Goal: Task Accomplishment & Management: Use online tool/utility

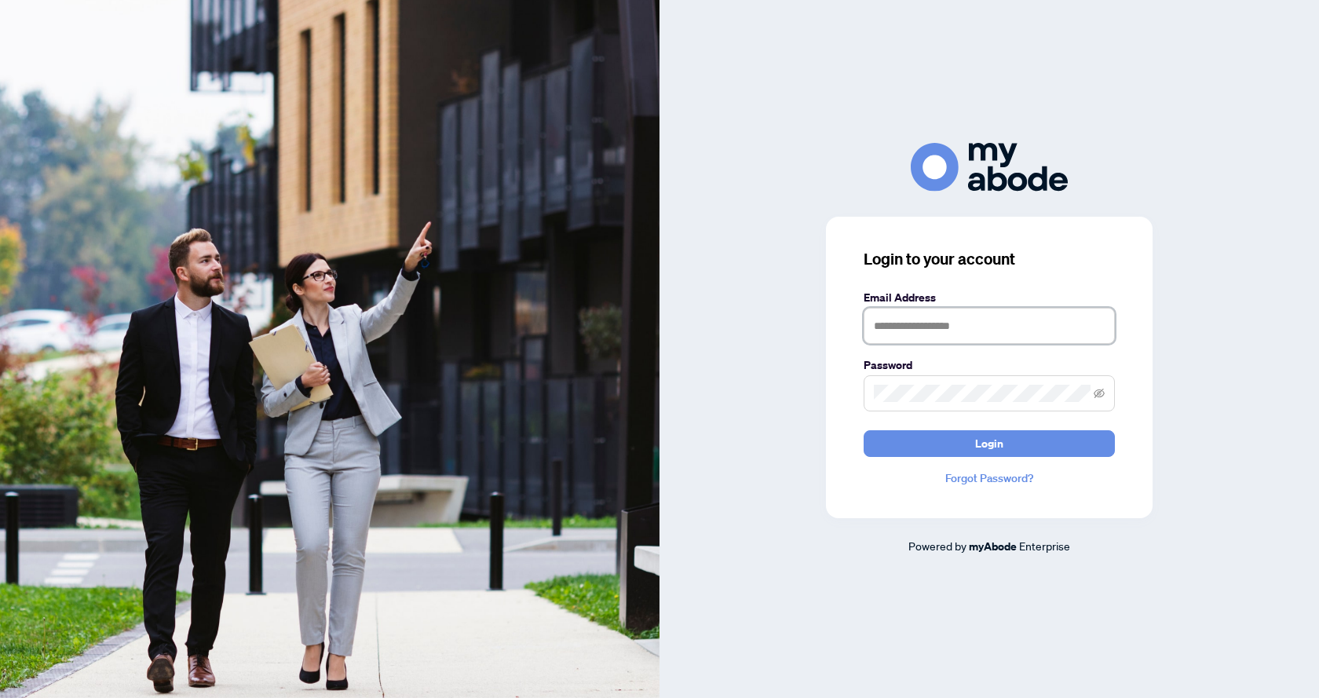
click at [1015, 332] on input "text" at bounding box center [989, 326] width 251 height 36
type input "**********"
click at [993, 447] on span "Login" at bounding box center [989, 443] width 28 height 25
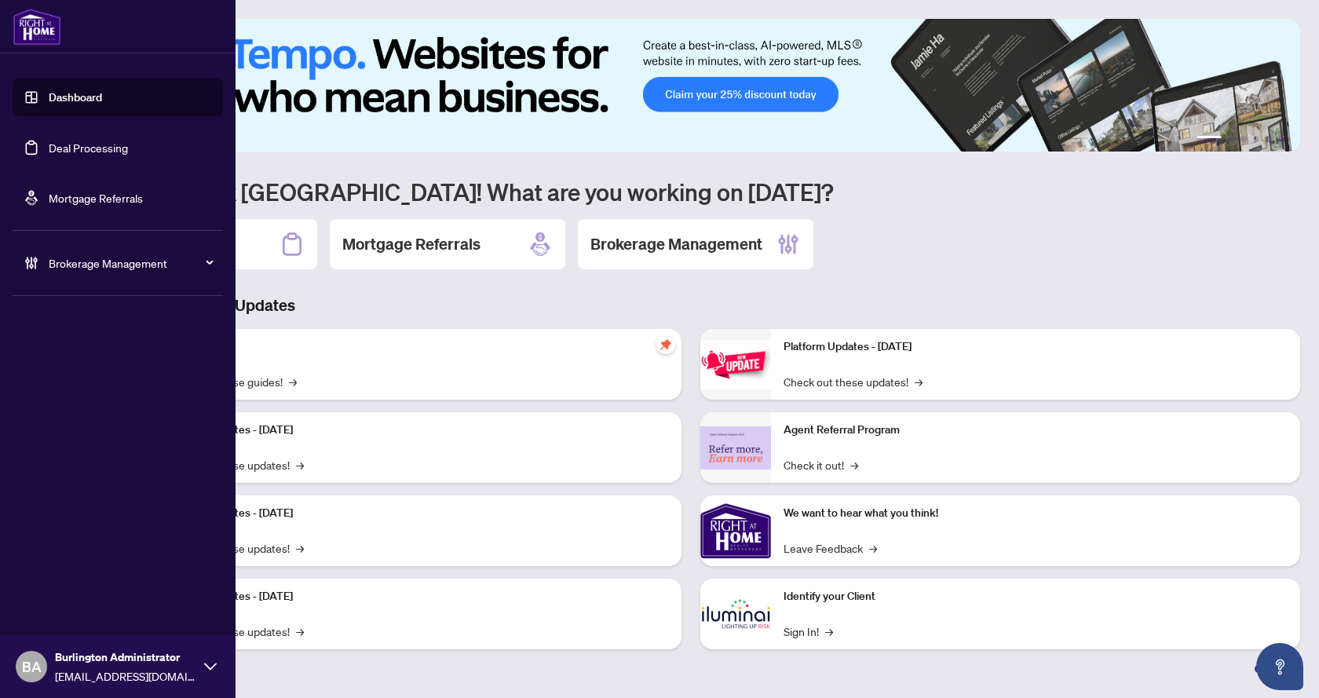
click at [117, 154] on link "Deal Processing" at bounding box center [88, 148] width 79 height 14
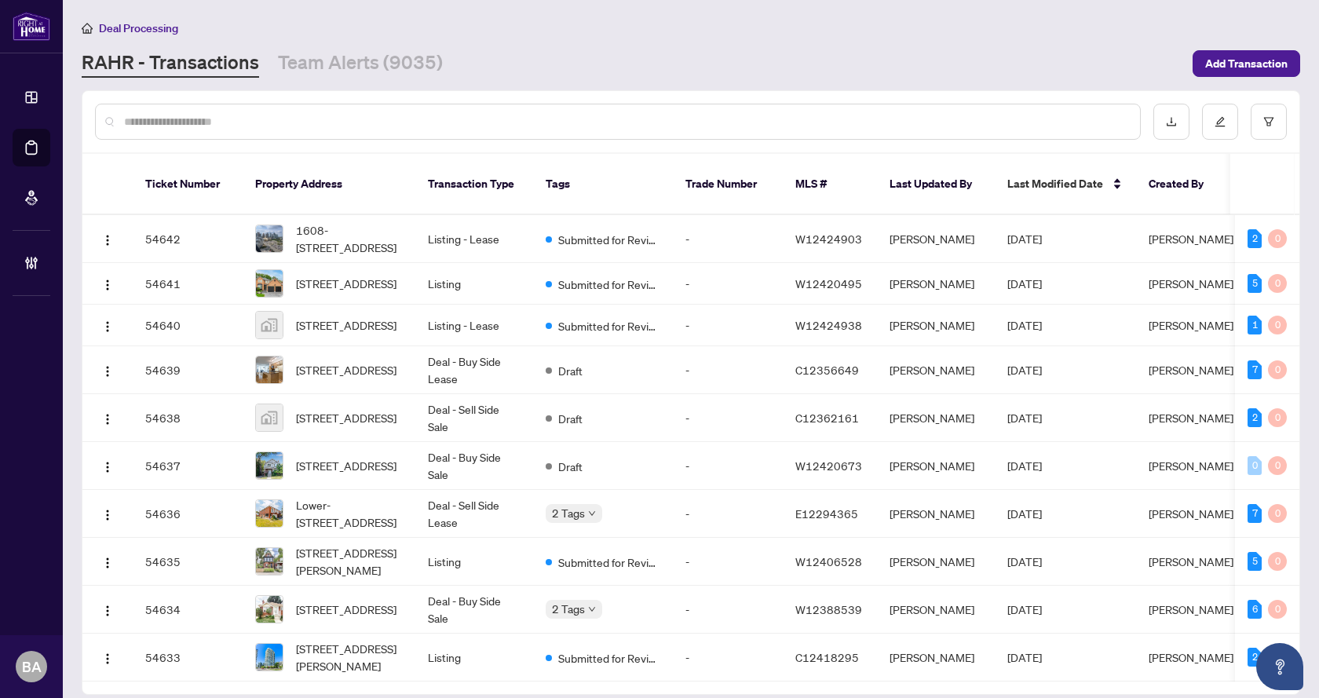
click at [474, 122] on input "text" at bounding box center [625, 121] width 1003 height 17
click at [371, 115] on input "text" at bounding box center [625, 121] width 1003 height 17
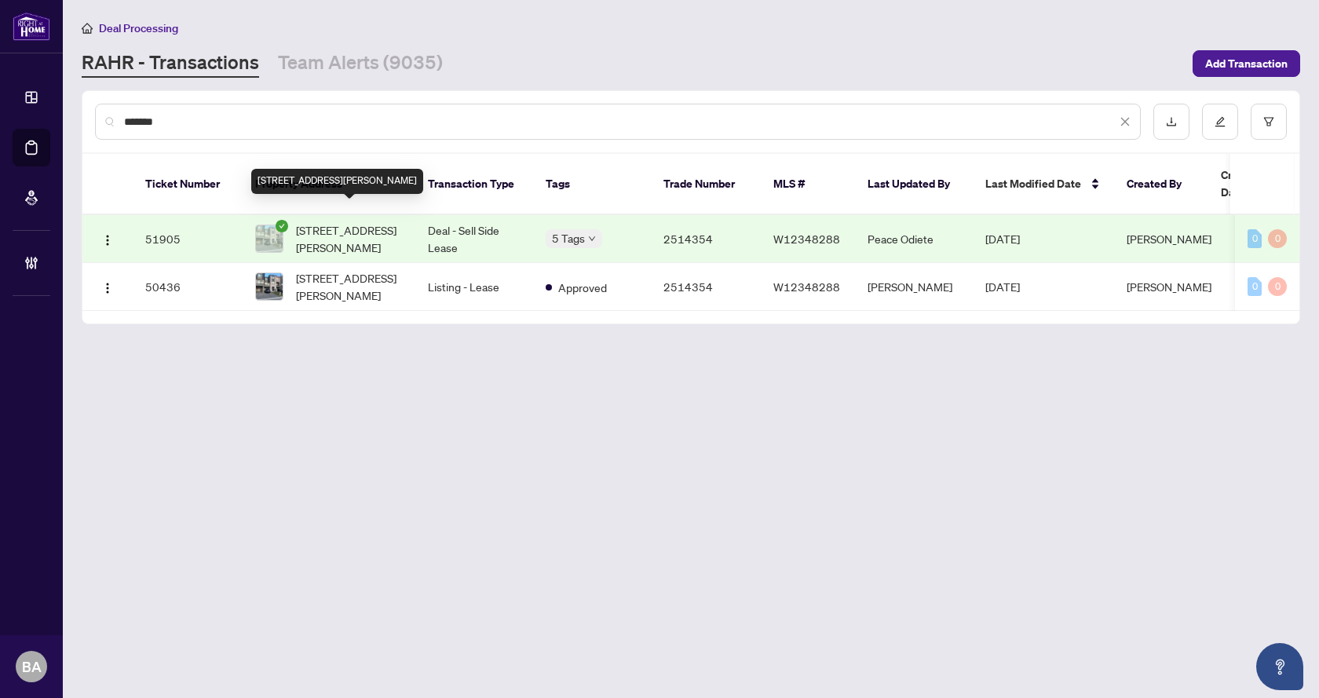
type input "*******"
click at [354, 221] on span "[STREET_ADDRESS][PERSON_NAME]" at bounding box center [349, 238] width 107 height 35
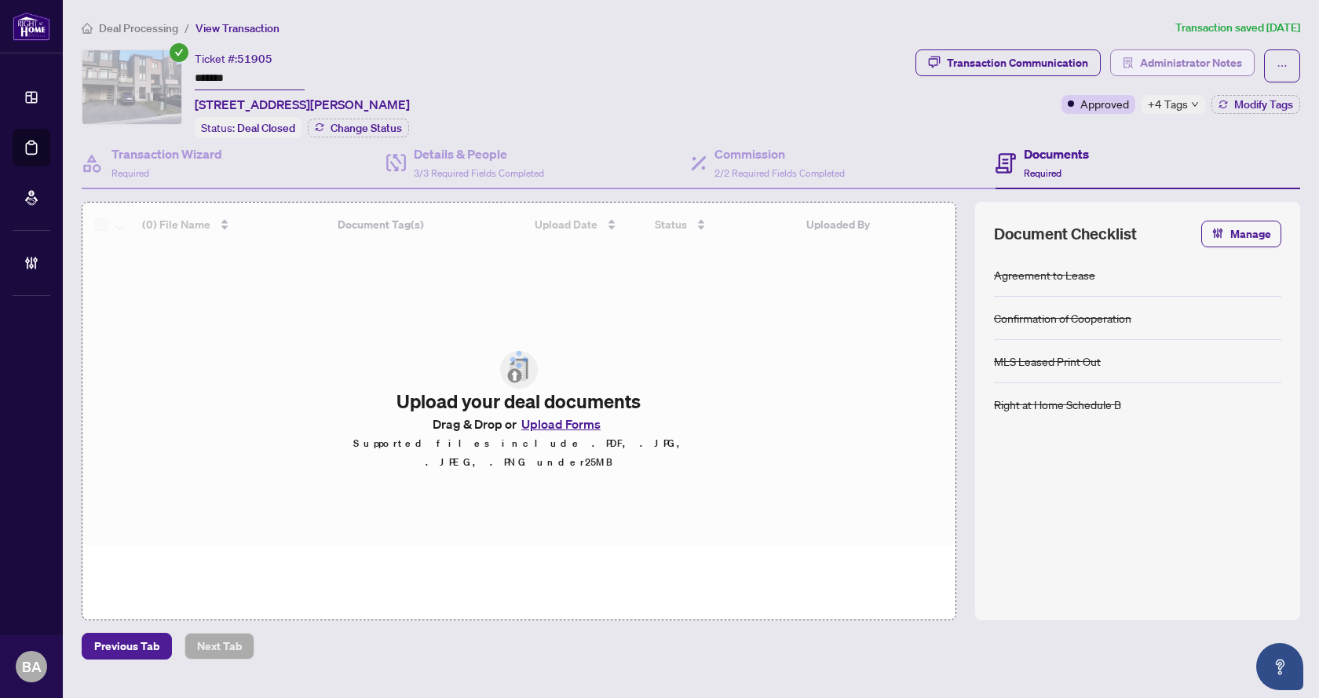
click at [1222, 64] on span "Administrator Notes" at bounding box center [1191, 62] width 102 height 25
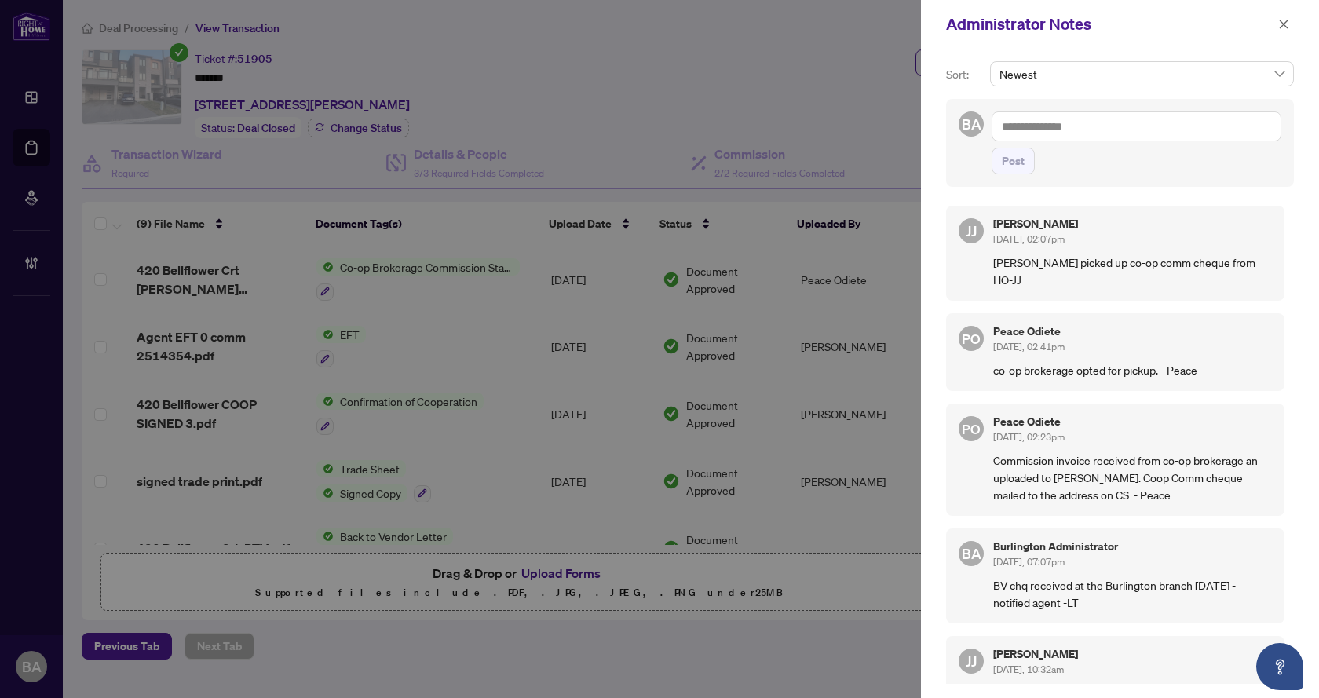
click at [1122, 122] on textarea at bounding box center [1137, 126] width 290 height 30
click at [1287, 28] on icon "close" at bounding box center [1284, 24] width 9 height 9
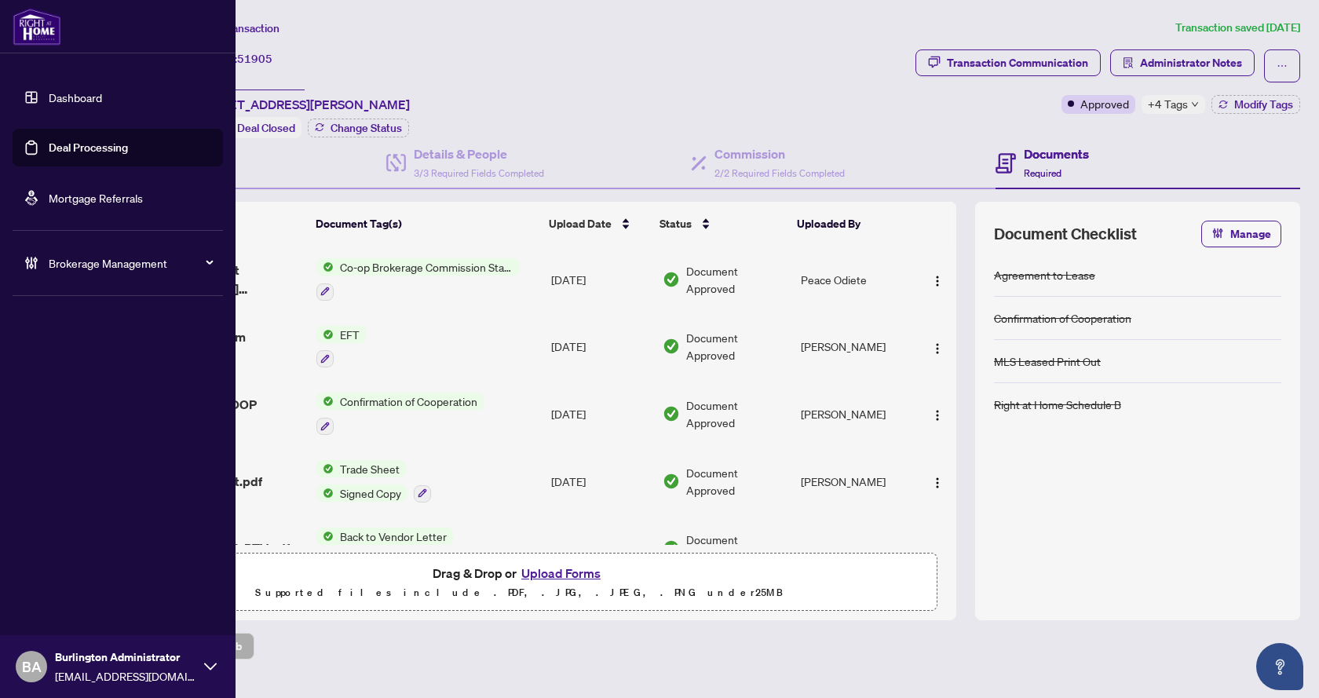
click at [73, 148] on link "Deal Processing" at bounding box center [88, 148] width 79 height 14
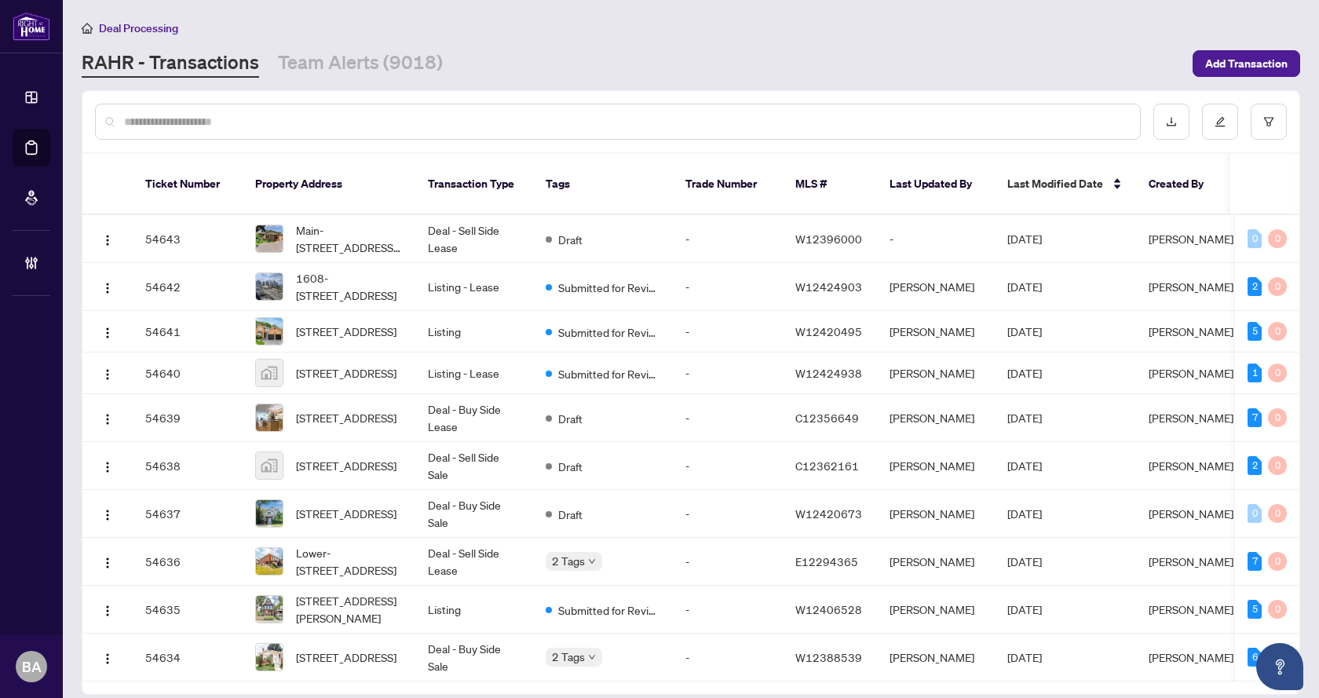
click at [326, 113] on input "text" at bounding box center [625, 121] width 1003 height 17
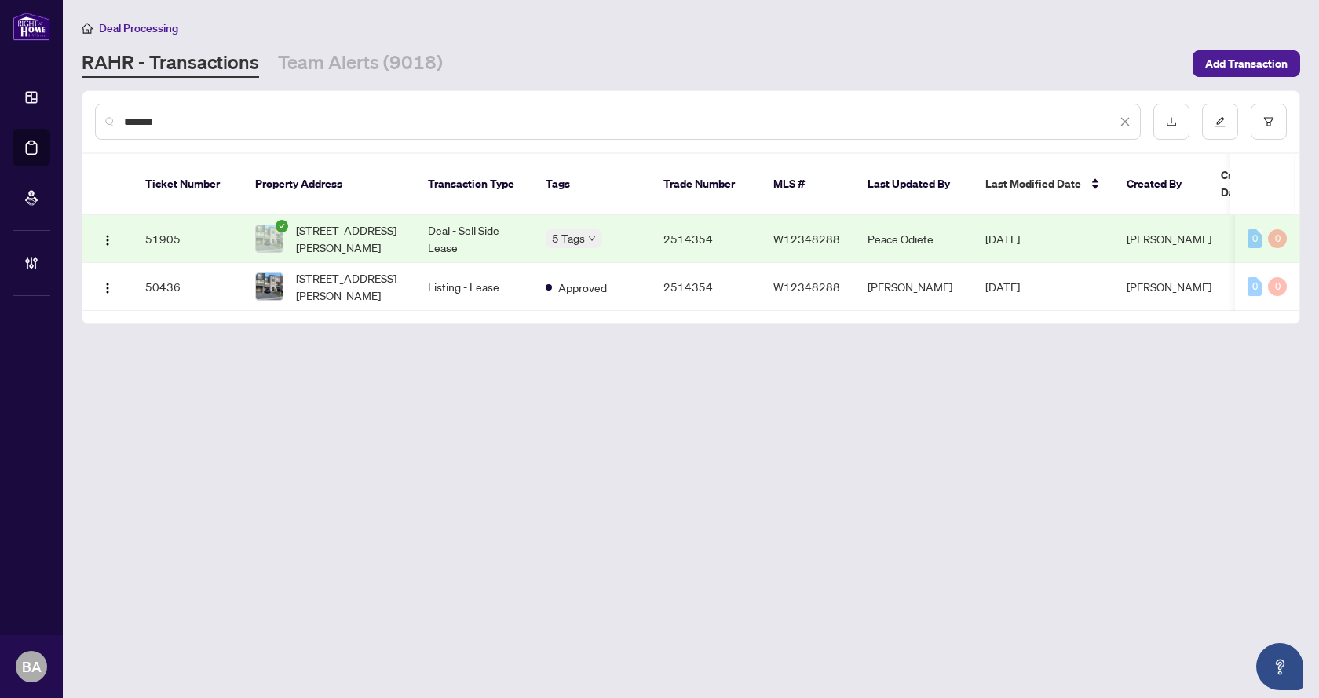
type input "*******"
click at [455, 218] on td "Deal - Sell Side Lease" at bounding box center [474, 239] width 118 height 48
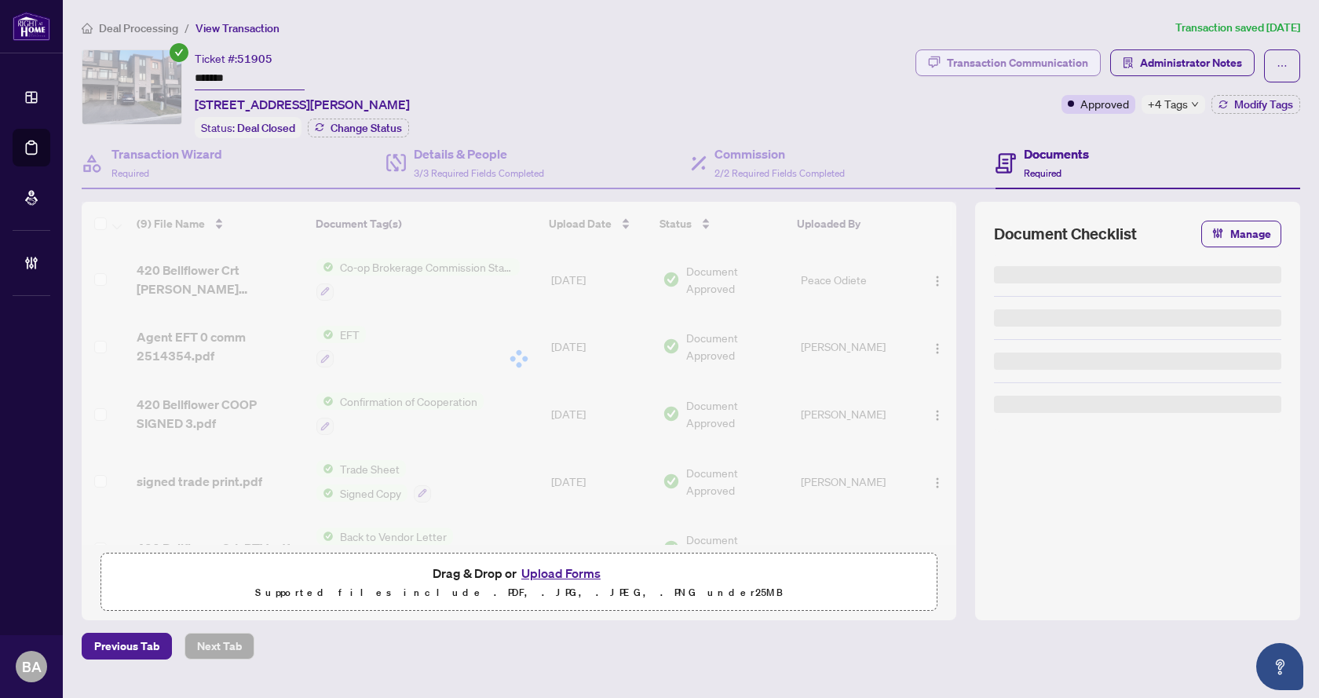
click at [1065, 59] on div "Transaction Communication" at bounding box center [1017, 62] width 141 height 25
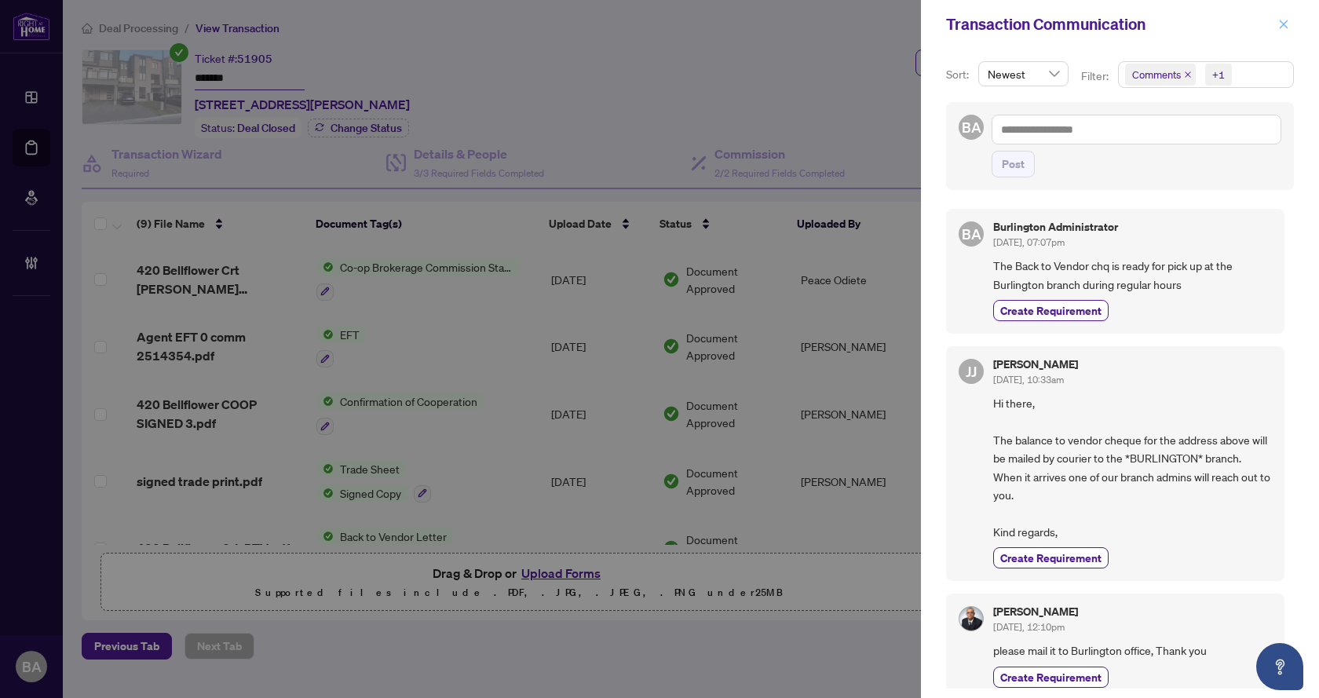
click at [1281, 21] on icon "close" at bounding box center [1283, 24] width 11 height 11
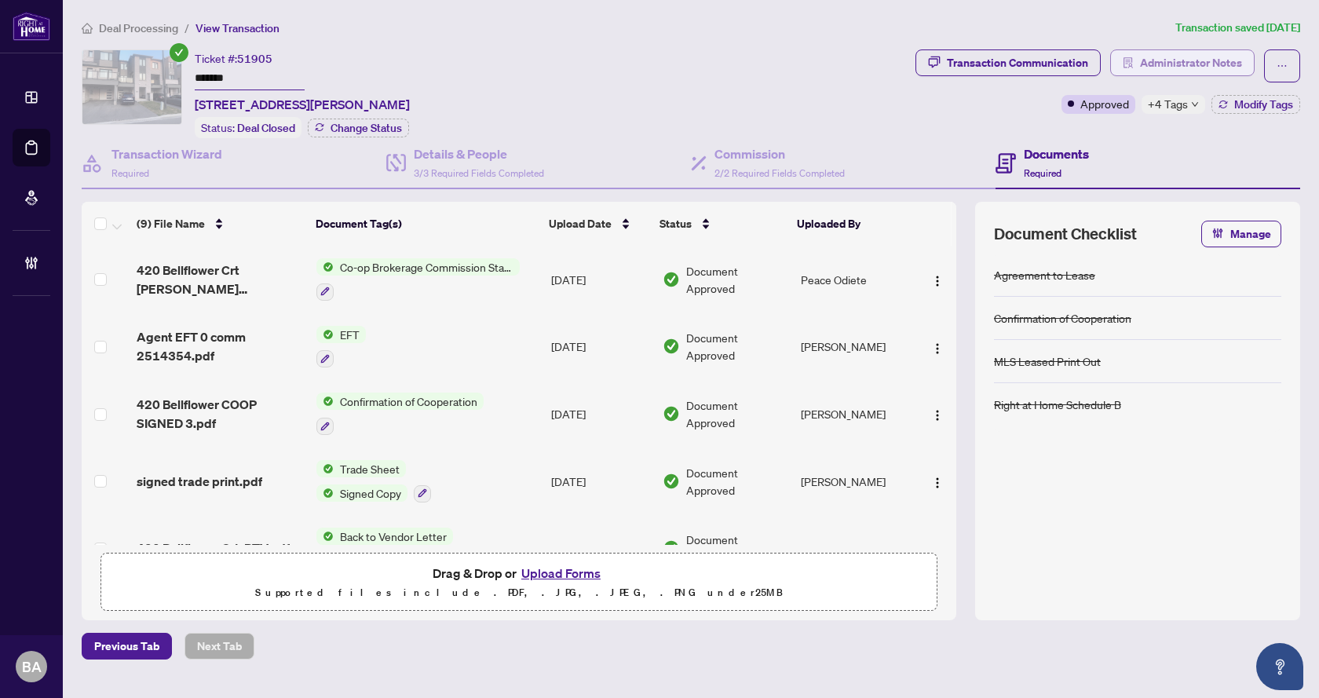
click at [1209, 56] on span "Administrator Notes" at bounding box center [1191, 62] width 102 height 25
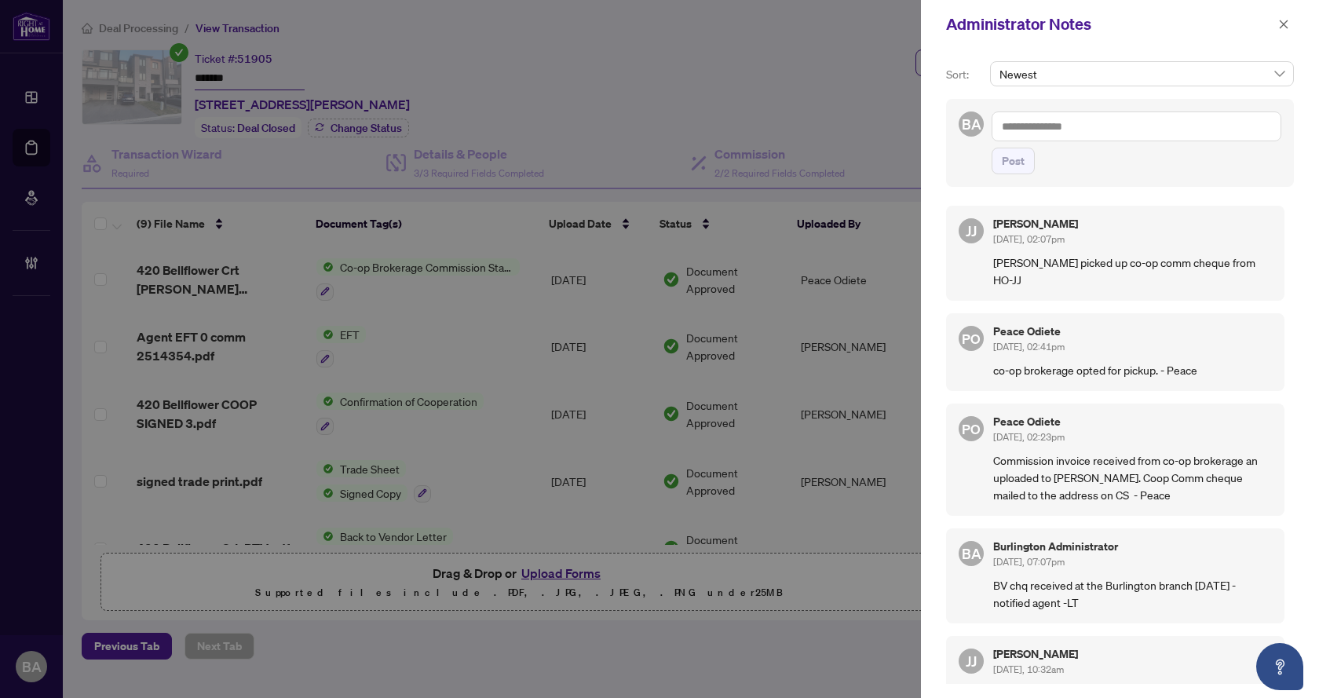
click at [1142, 125] on textarea at bounding box center [1137, 126] width 290 height 30
type textarea "**********"
click at [1009, 158] on span "Post" at bounding box center [1013, 160] width 23 height 25
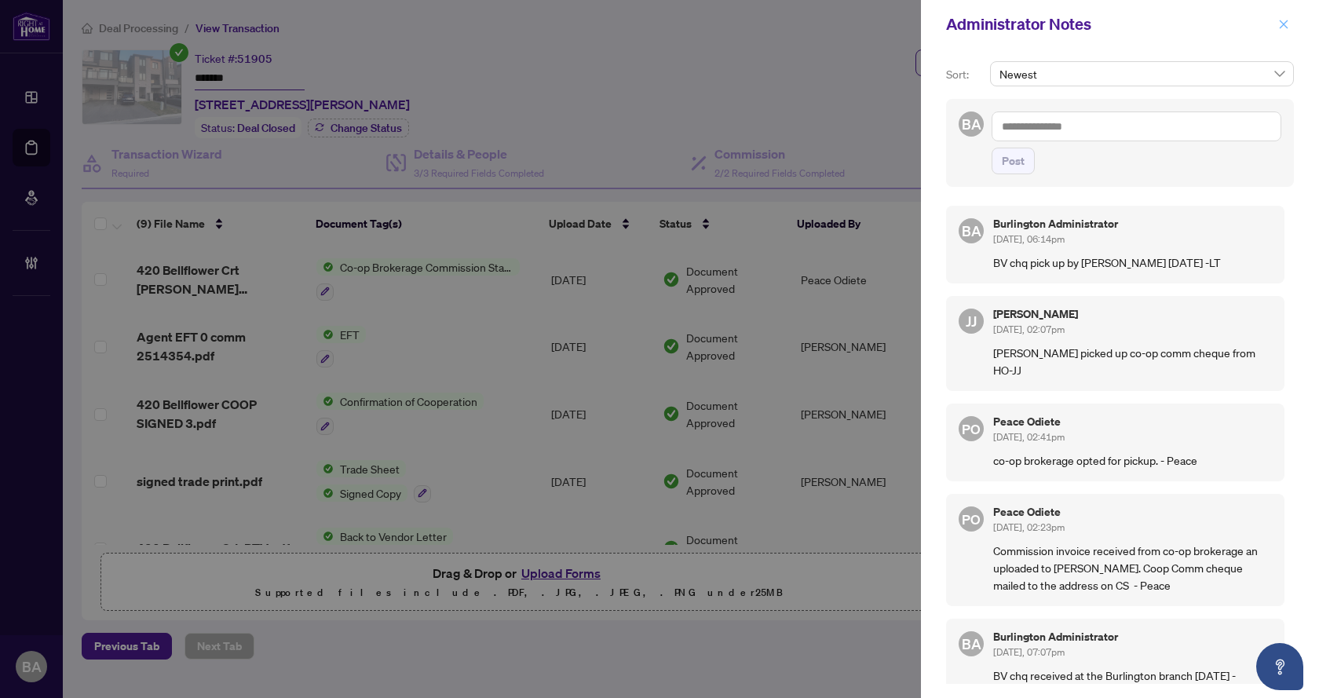
click at [1283, 25] on icon "close" at bounding box center [1284, 24] width 9 height 9
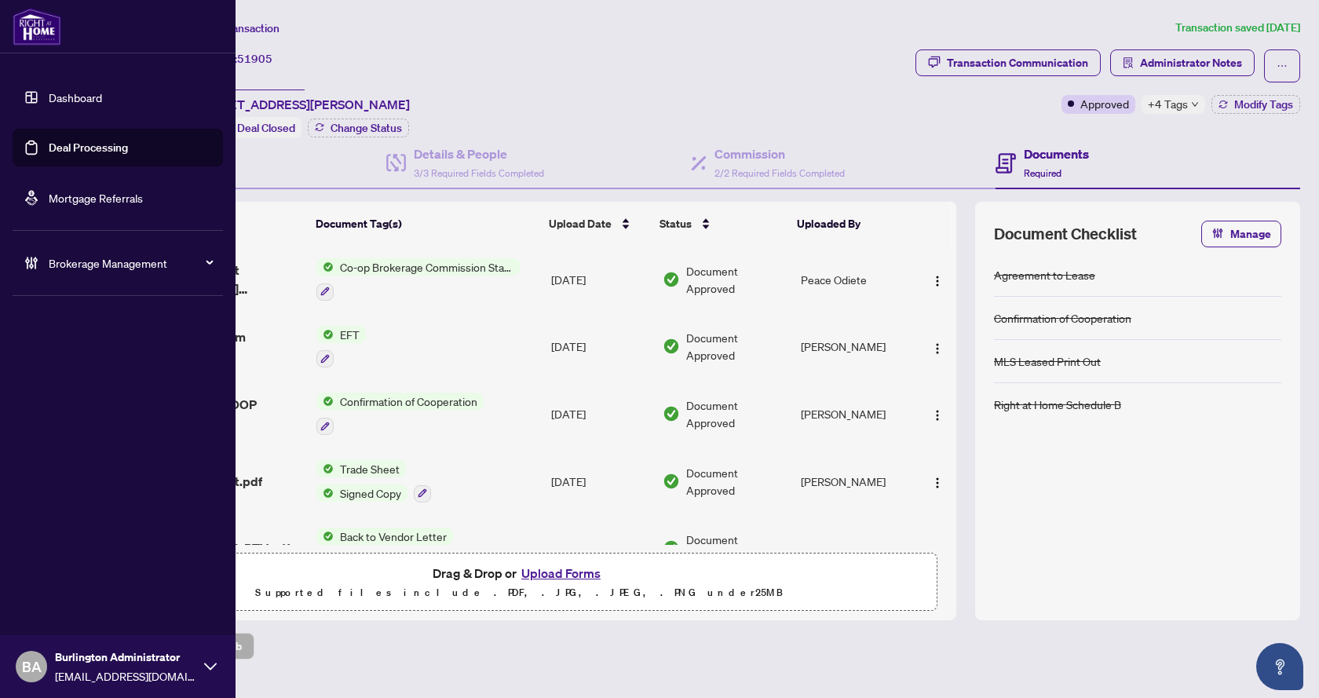
click at [68, 149] on link "Deal Processing" at bounding box center [88, 148] width 79 height 14
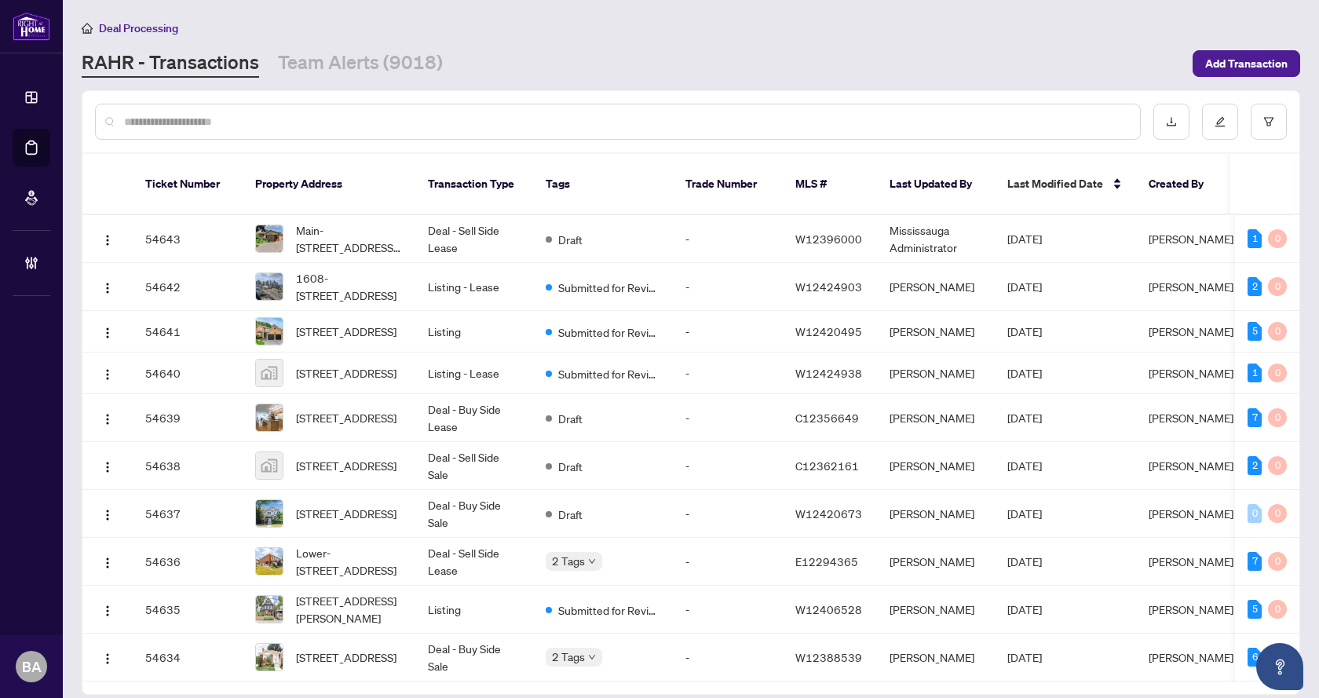
click at [298, 122] on input "text" at bounding box center [625, 121] width 1003 height 17
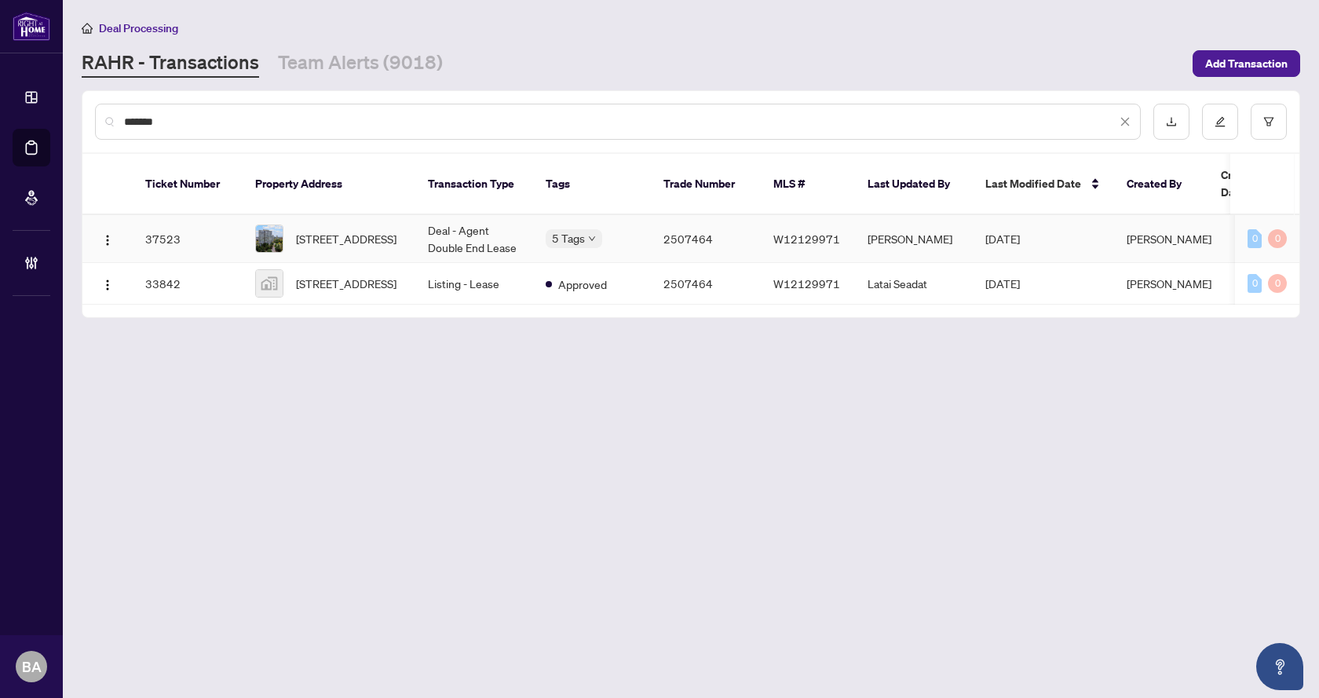
type input "*******"
click at [453, 215] on td "Deal - Agent Double End Lease" at bounding box center [474, 239] width 118 height 48
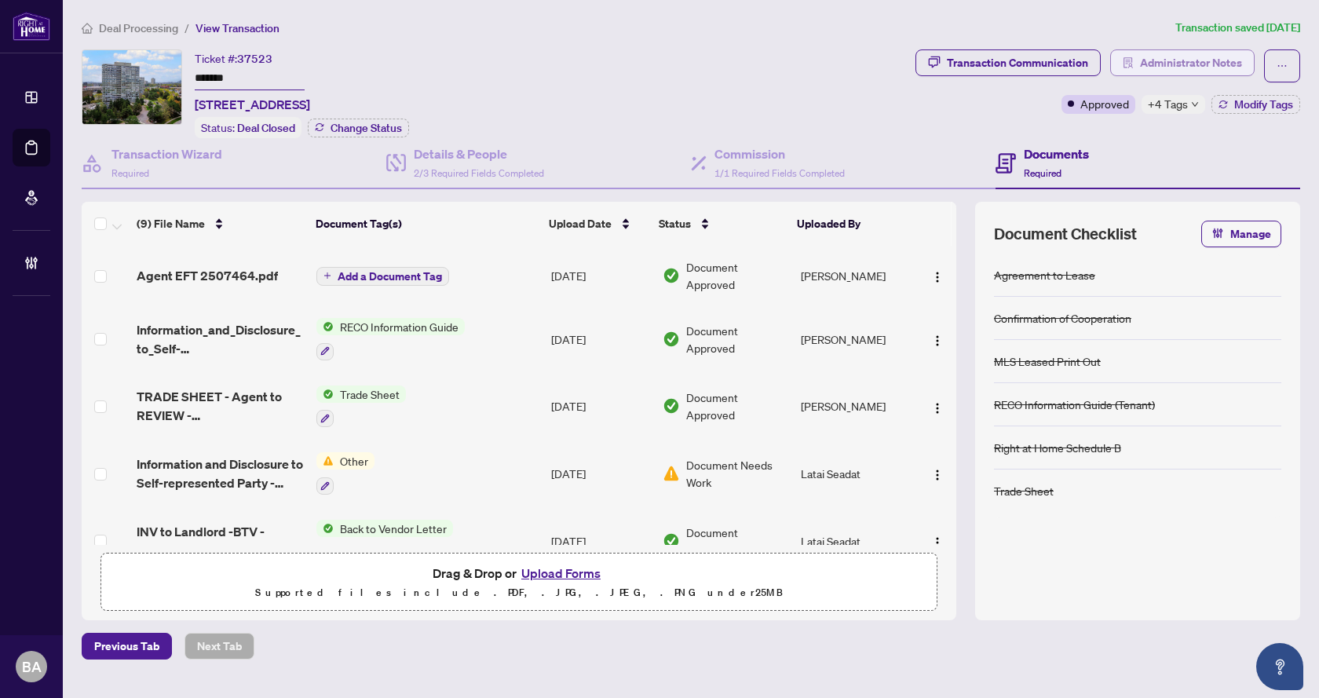
click at [1216, 58] on span "Administrator Notes" at bounding box center [1191, 62] width 102 height 25
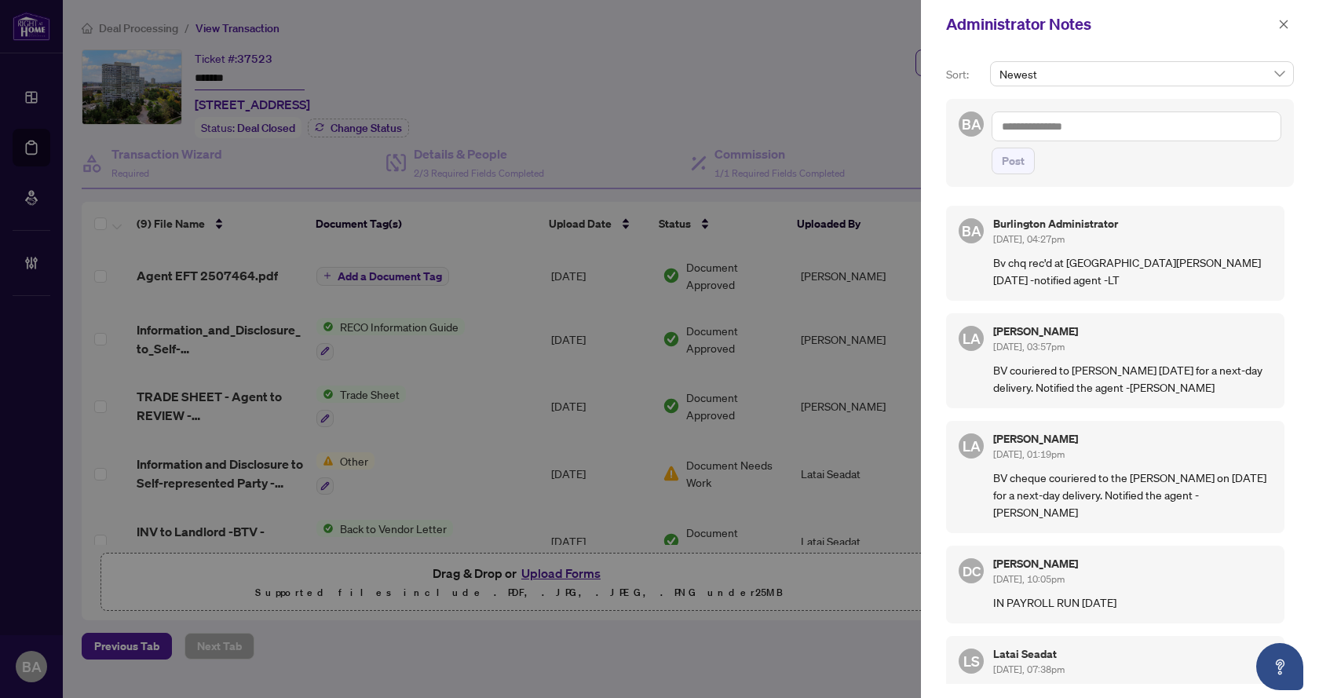
click at [1073, 127] on textarea at bounding box center [1137, 126] width 290 height 30
click at [1095, 123] on textarea at bounding box center [1137, 126] width 290 height 30
type textarea "**********"
click at [1007, 155] on span "Post" at bounding box center [1013, 160] width 23 height 25
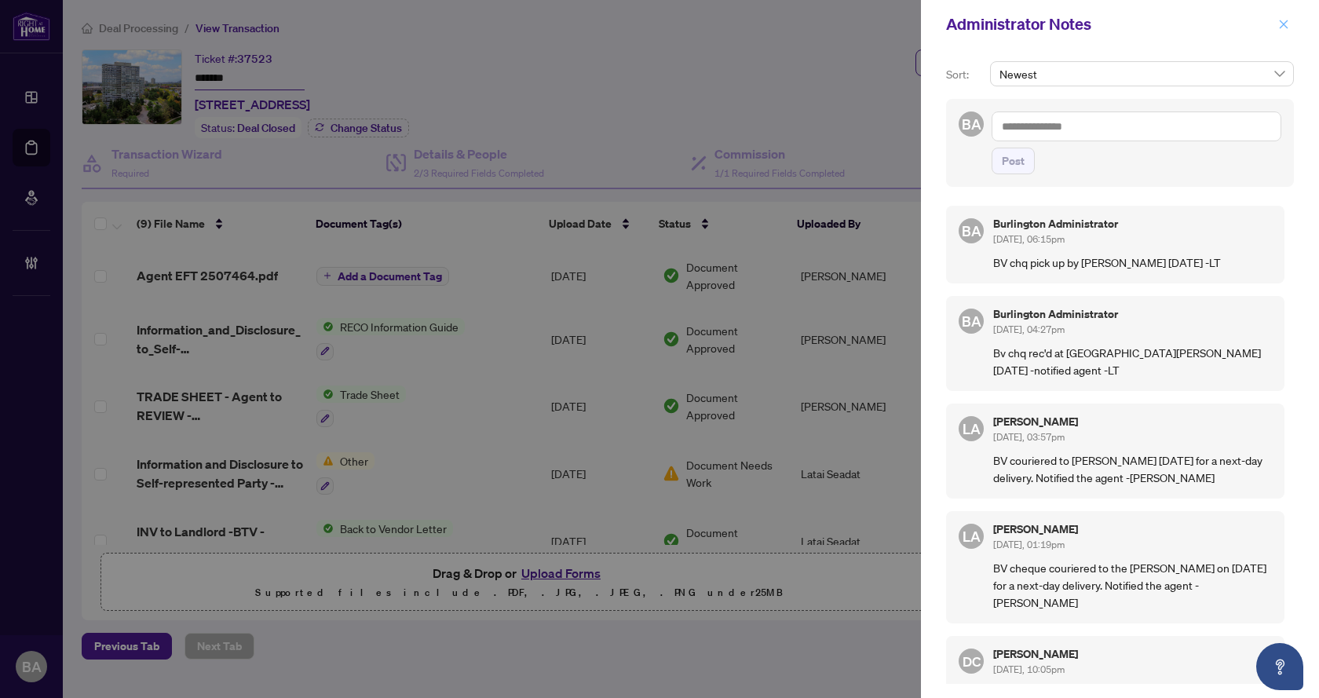
click at [1282, 31] on span "button" at bounding box center [1283, 24] width 11 height 25
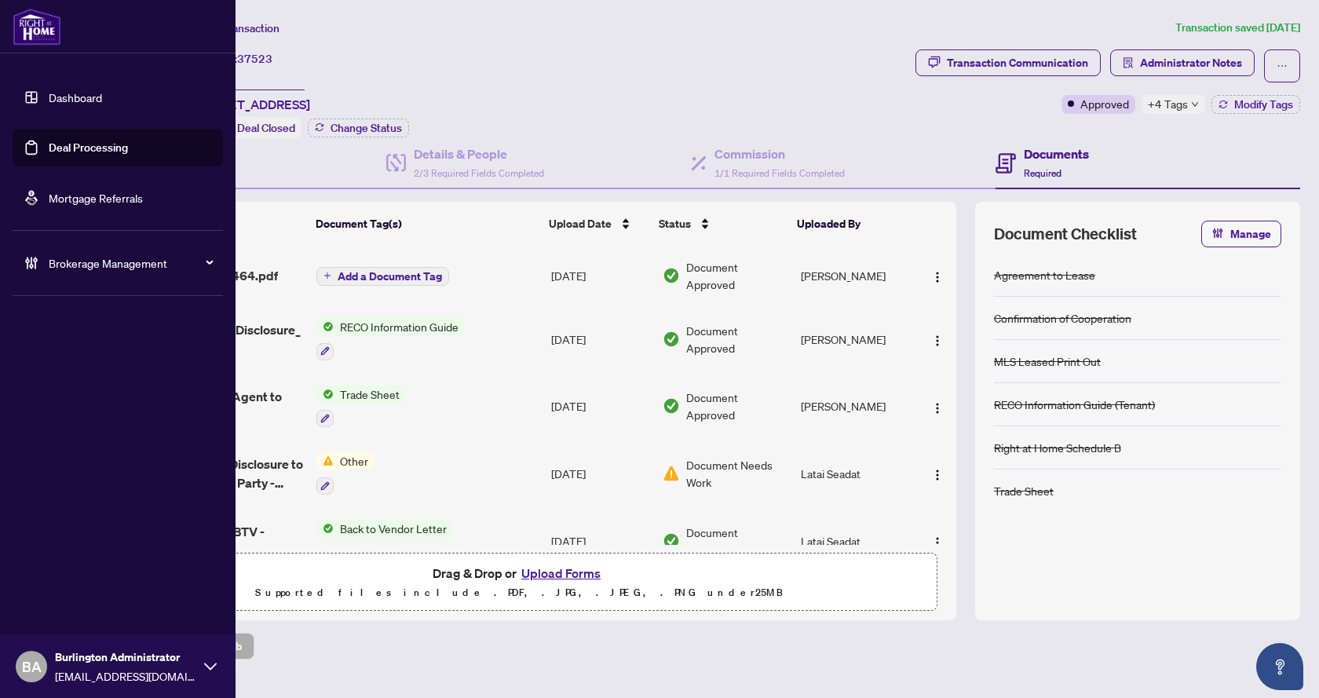
click at [67, 146] on link "Deal Processing" at bounding box center [88, 148] width 79 height 14
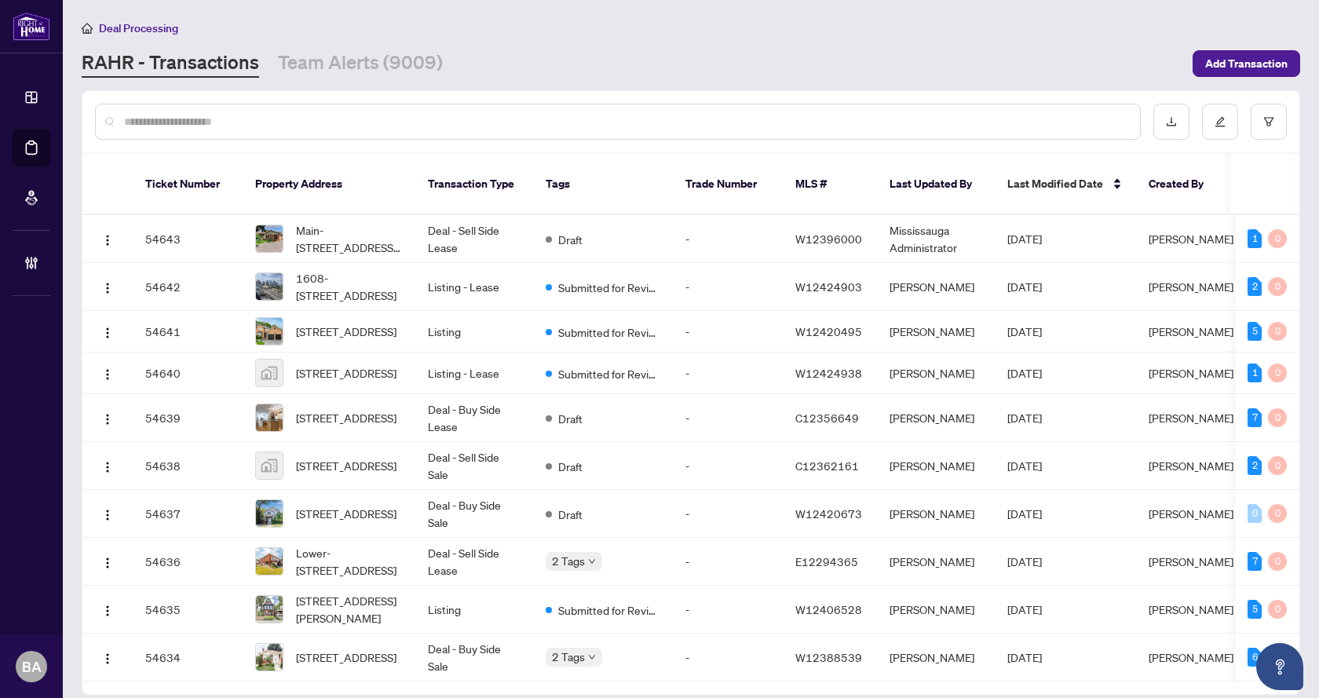
click at [377, 126] on input "text" at bounding box center [625, 121] width 1003 height 17
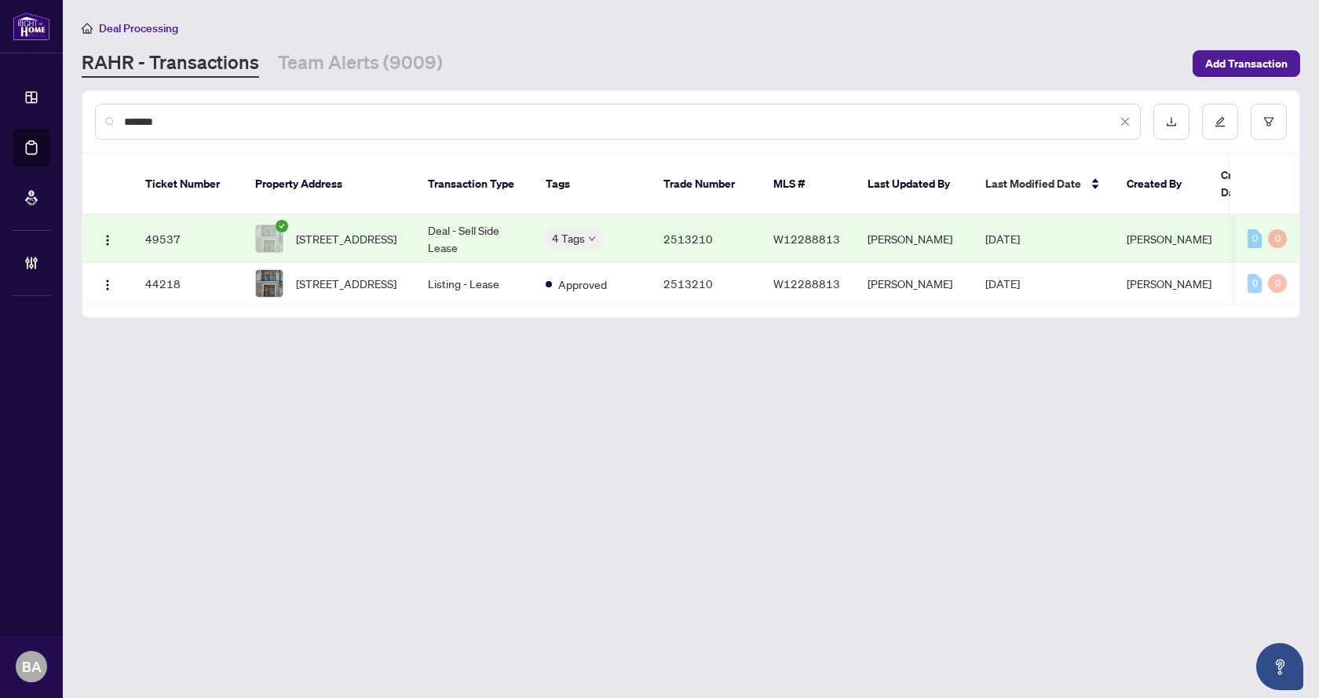
type input "*******"
click at [334, 230] on span "[STREET_ADDRESS]" at bounding box center [346, 238] width 100 height 17
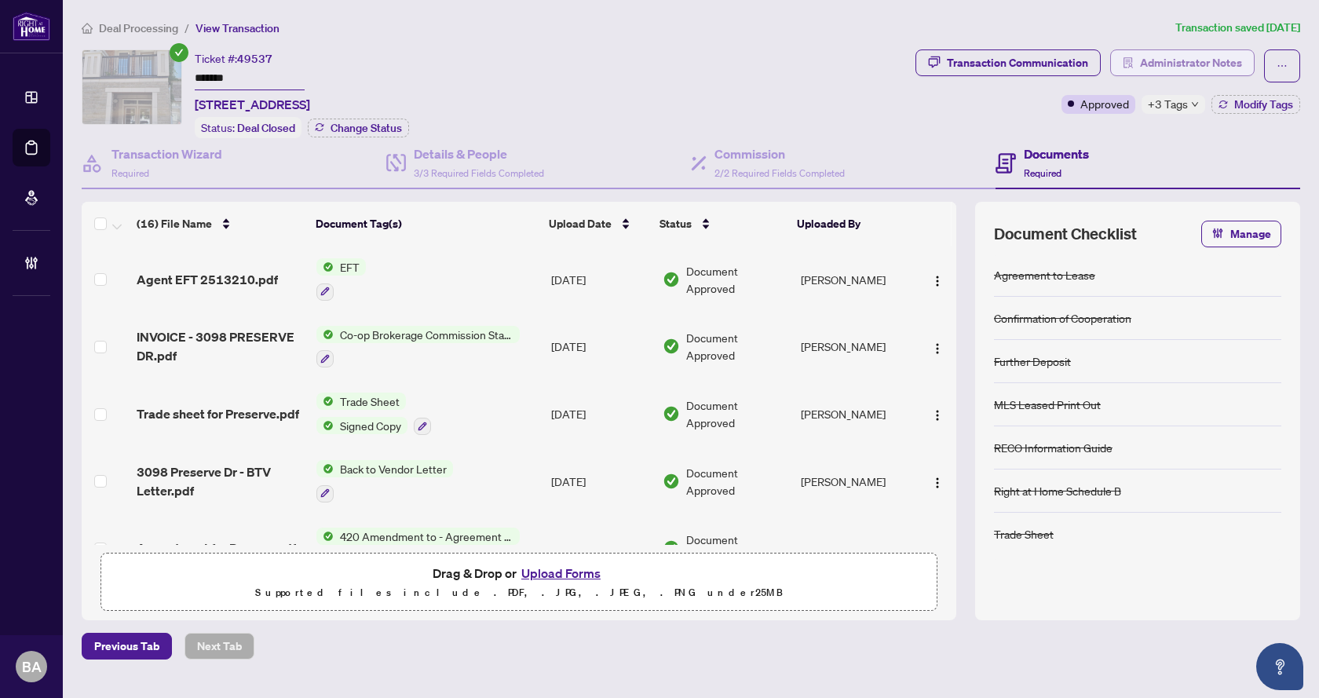
click at [1197, 64] on span "Administrator Notes" at bounding box center [1191, 62] width 102 height 25
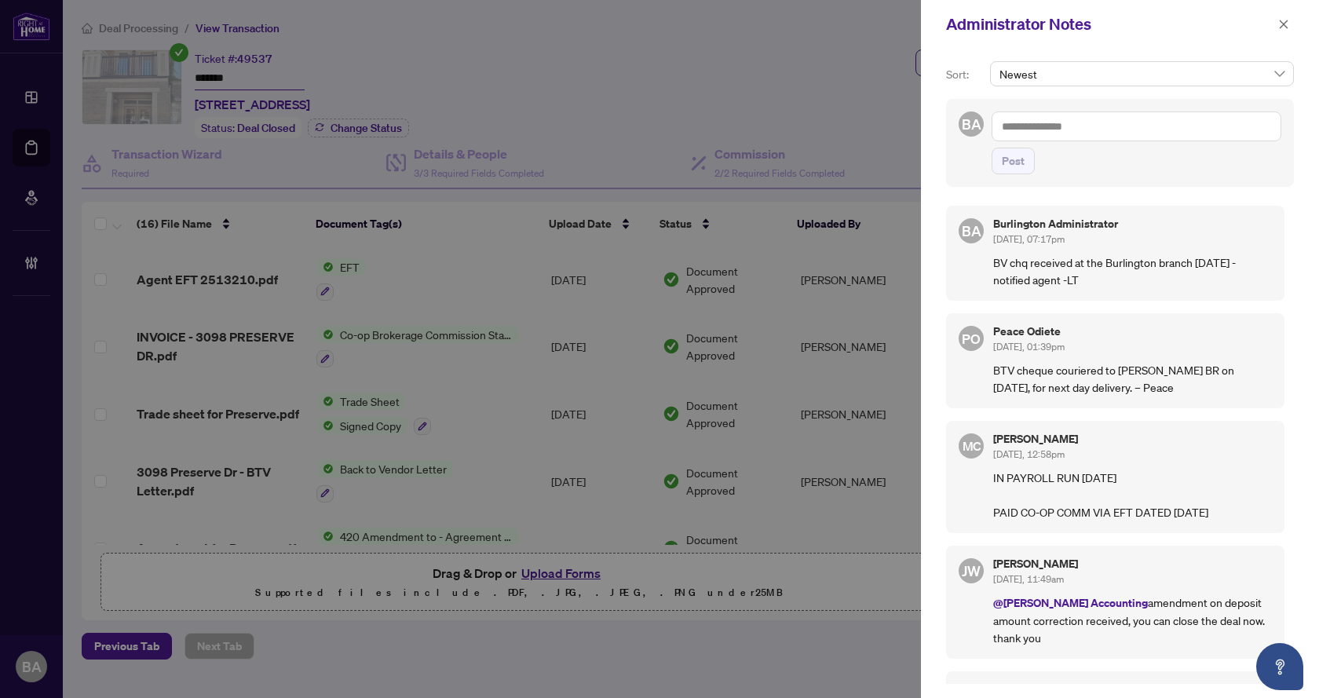
click at [1126, 139] on textarea at bounding box center [1137, 126] width 290 height 30
type textarea "**********"
click at [1015, 162] on span "Post" at bounding box center [1013, 160] width 23 height 25
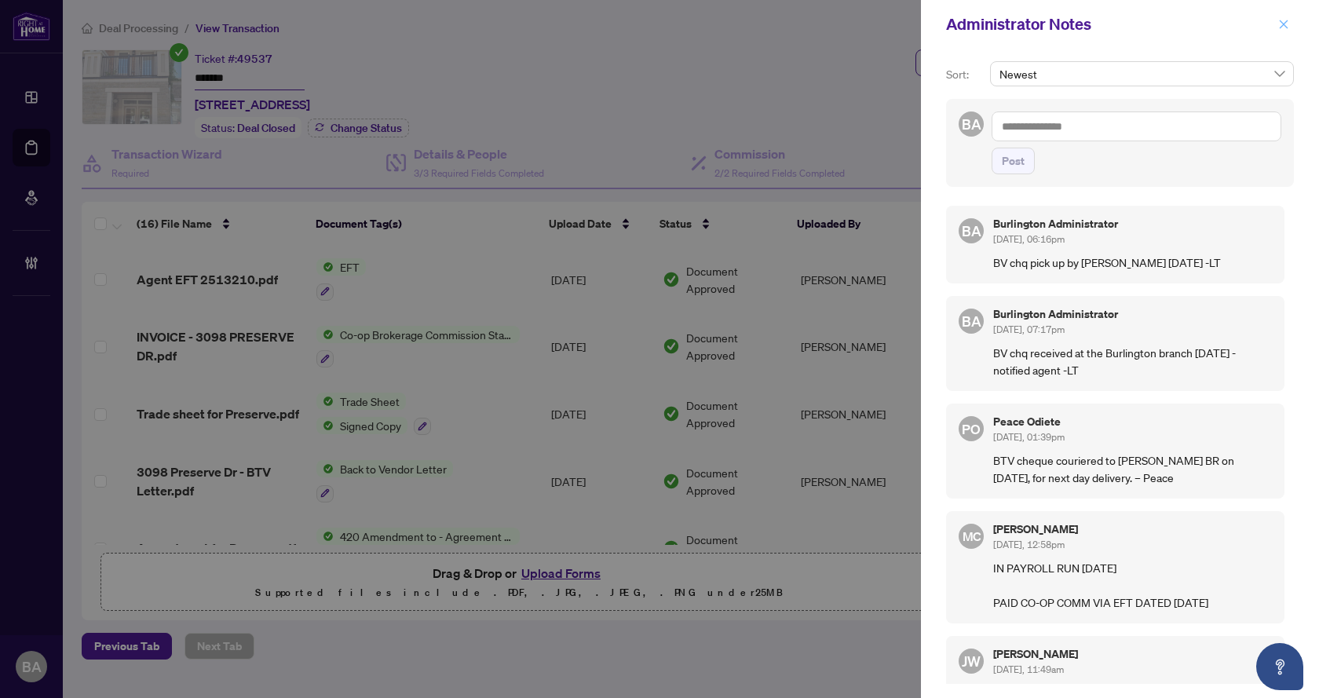
click at [1284, 25] on icon "close" at bounding box center [1284, 24] width 9 height 9
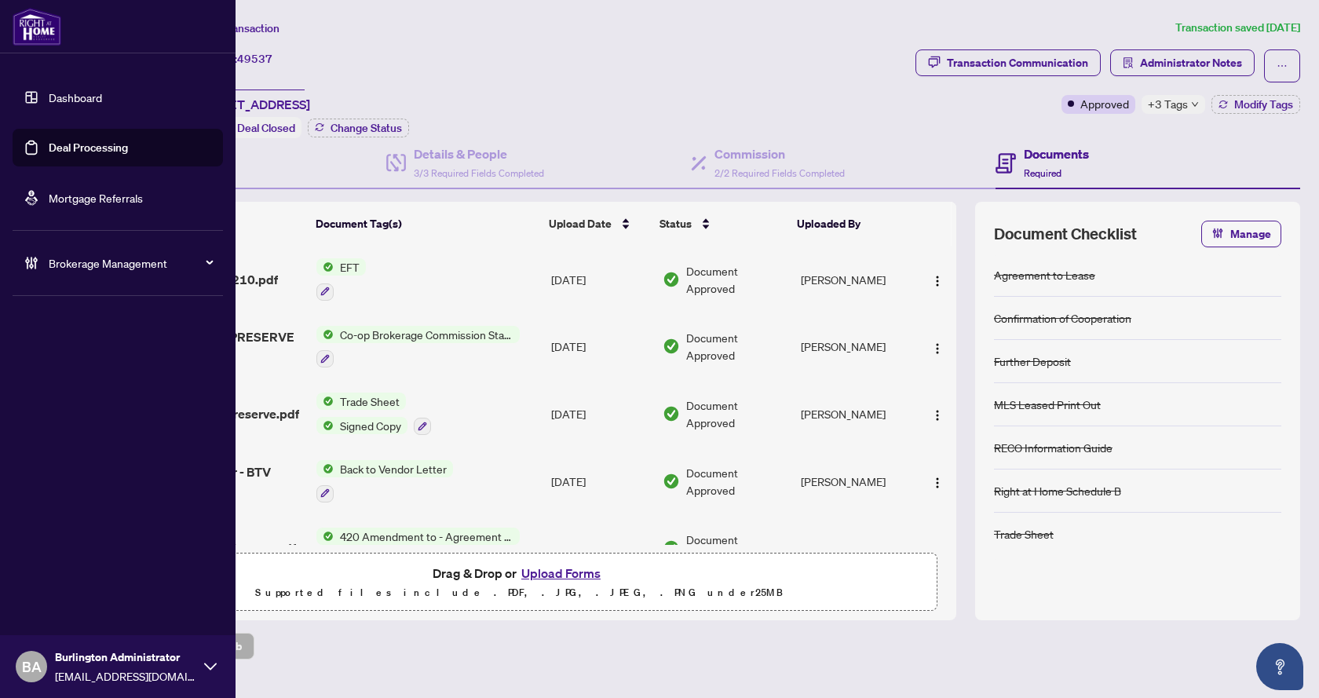
click at [117, 147] on link "Deal Processing" at bounding box center [88, 148] width 79 height 14
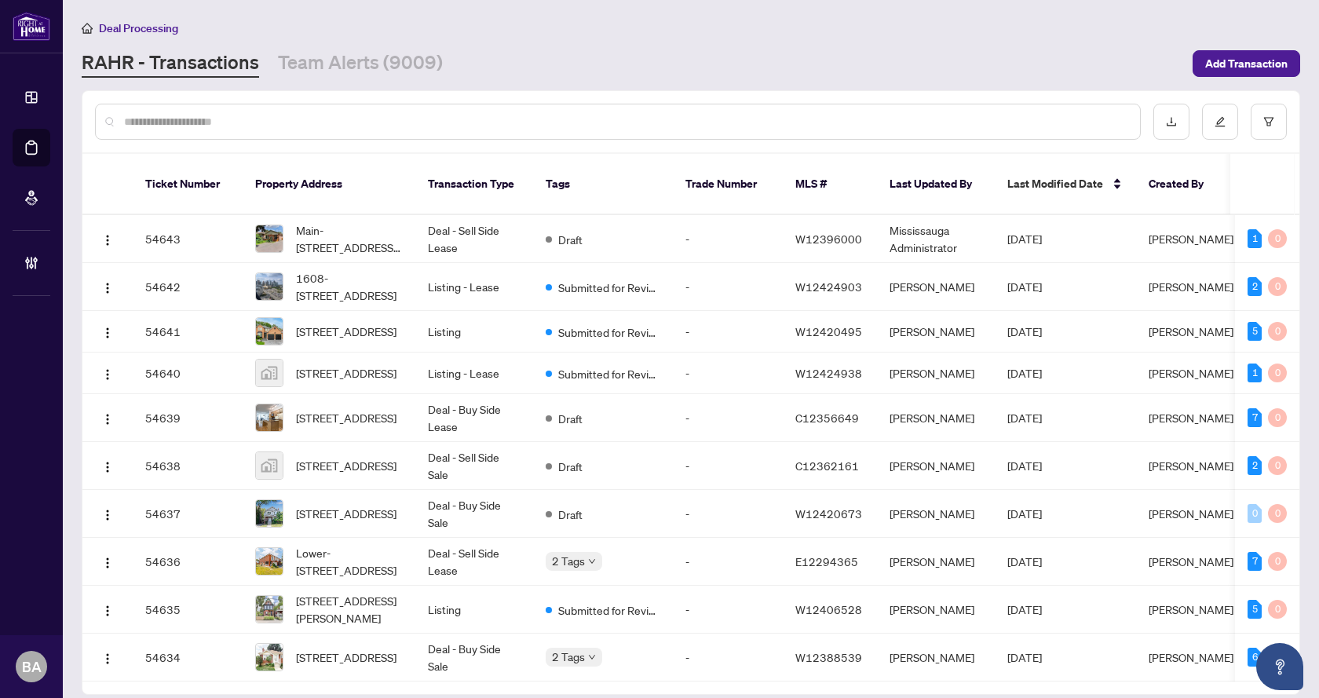
click at [340, 131] on div at bounding box center [618, 122] width 1046 height 36
click at [340, 128] on input "text" at bounding box center [625, 121] width 1003 height 17
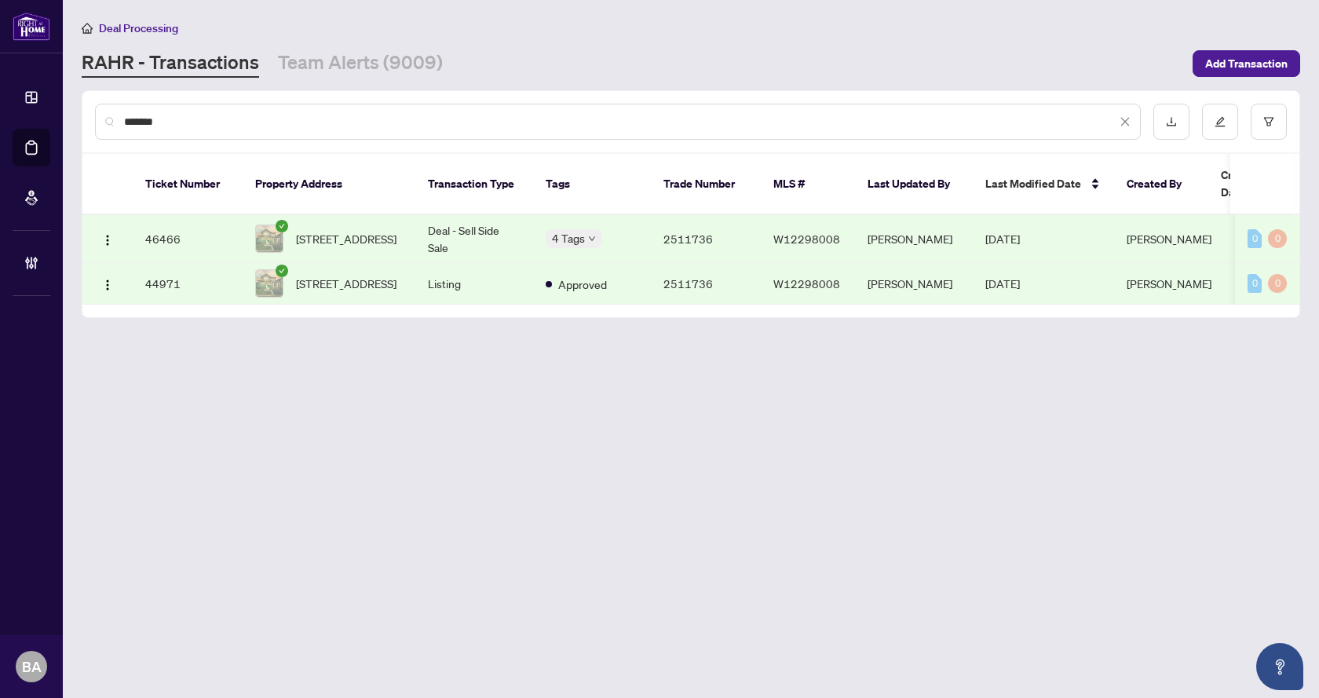
type input "*******"
click at [457, 215] on td "Deal - Sell Side Sale" at bounding box center [474, 239] width 118 height 48
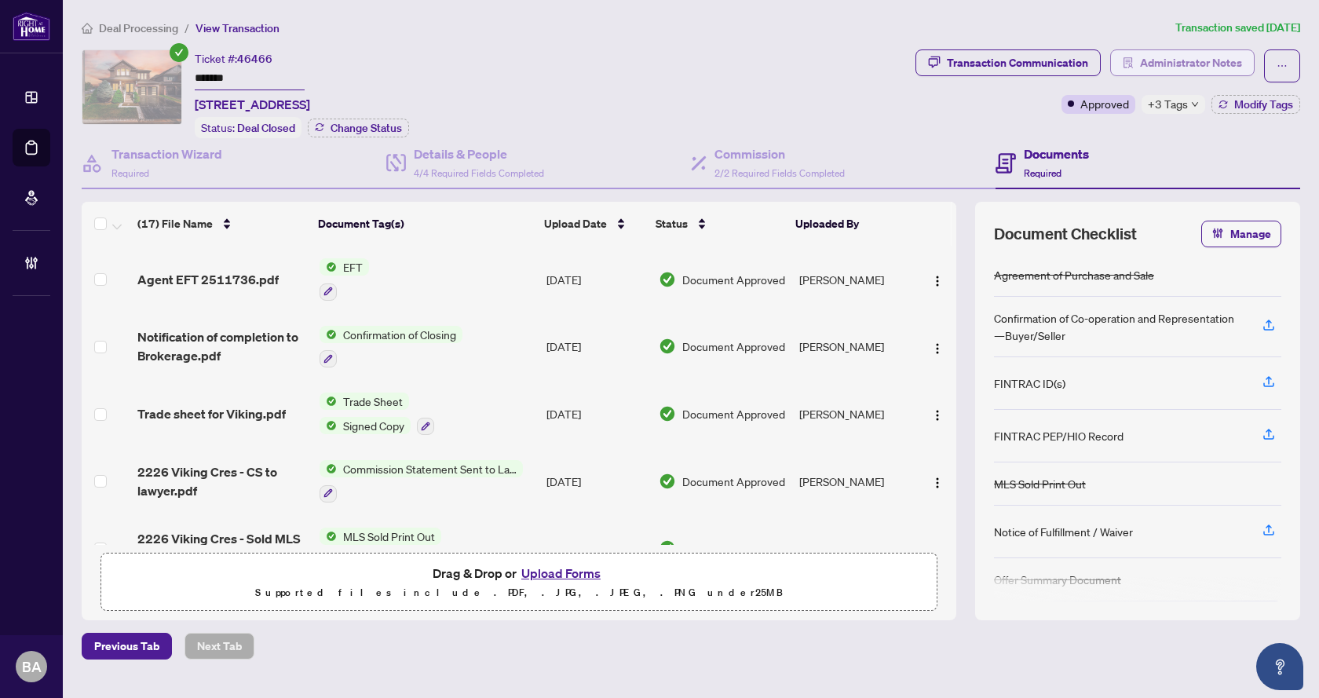
click at [1177, 64] on span "Administrator Notes" at bounding box center [1191, 62] width 102 height 25
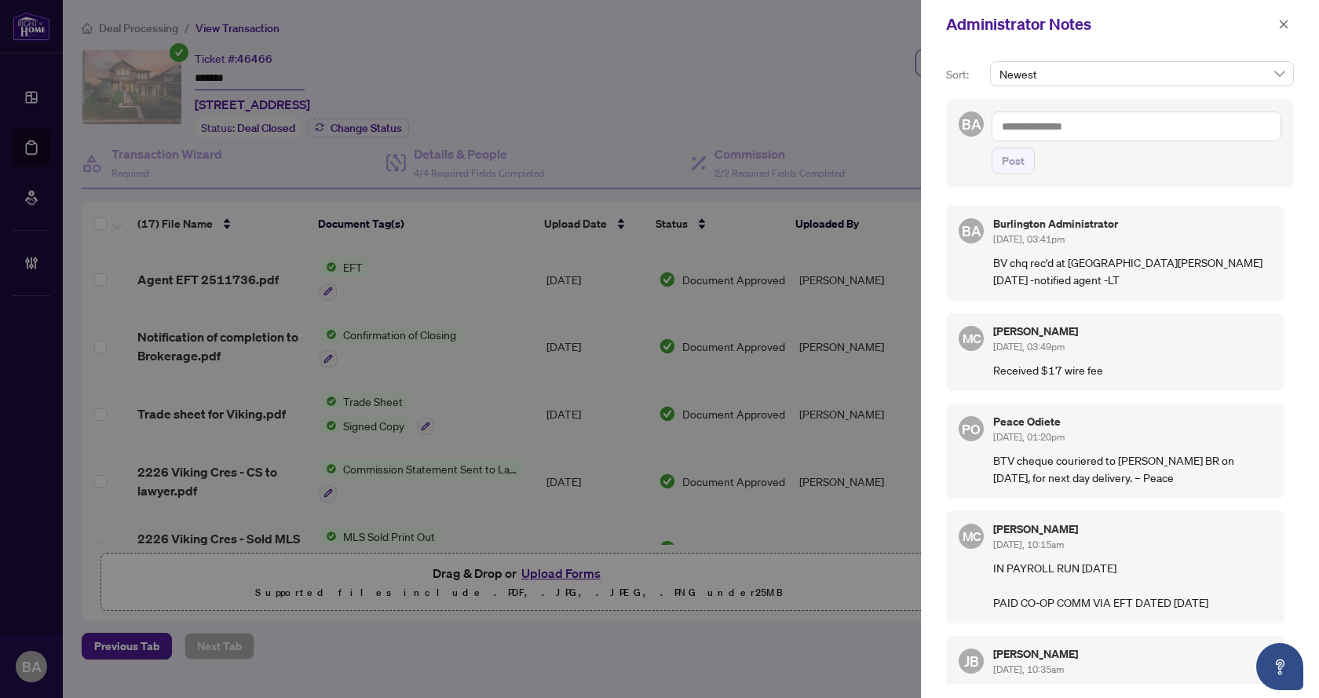
click at [1101, 128] on textarea at bounding box center [1137, 126] width 290 height 30
type textarea "**********"
click at [1001, 158] on button "Post" at bounding box center [1013, 161] width 43 height 27
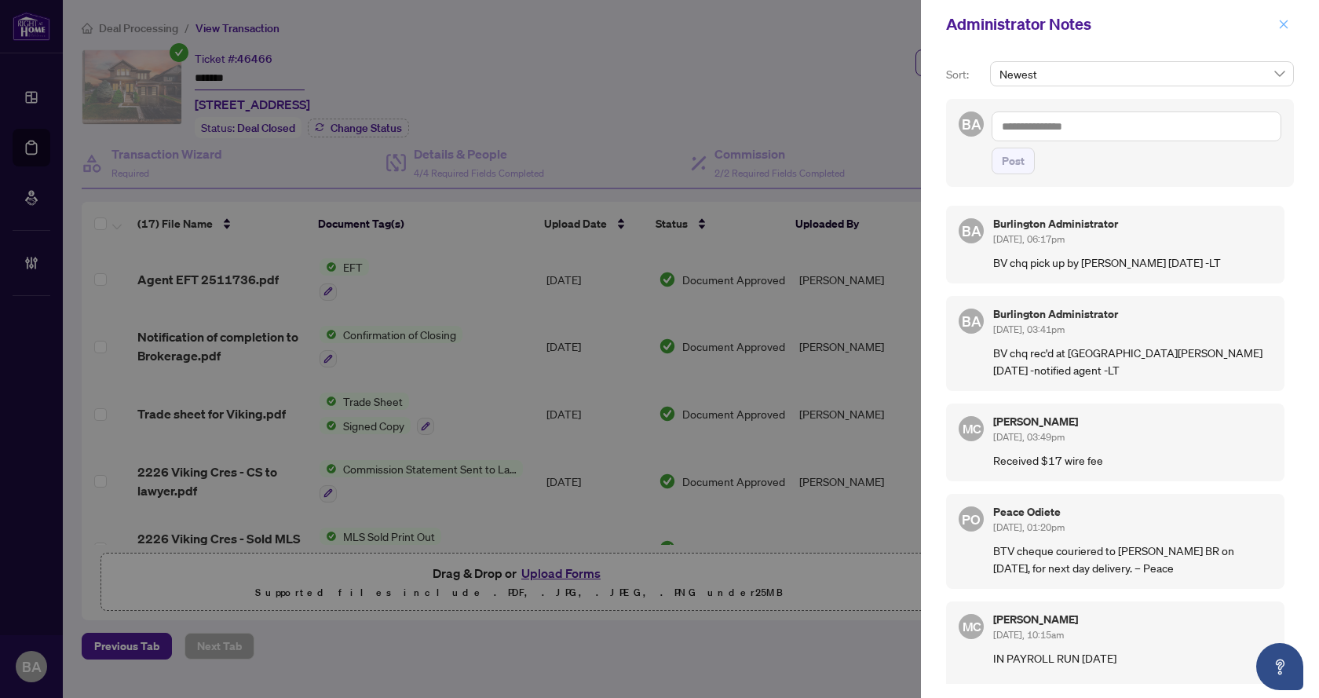
click at [1282, 27] on icon "close" at bounding box center [1284, 24] width 9 height 9
